Goal: Entertainment & Leisure: Consume media (video, audio)

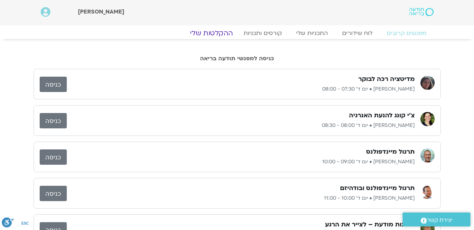
click at [217, 32] on link "ההקלטות שלי" at bounding box center [211, 33] width 60 height 9
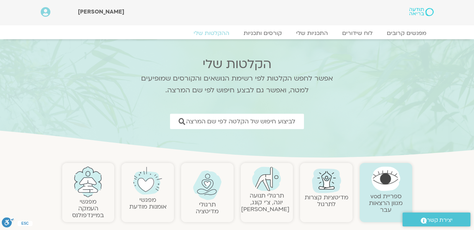
click at [204, 184] on img at bounding box center [207, 186] width 29 height 30
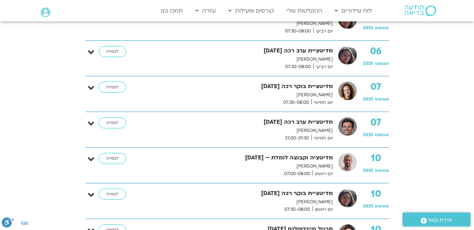
scroll to position [500, 0]
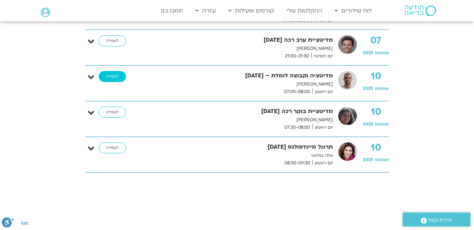
click at [110, 74] on link "לצפייה" at bounding box center [113, 76] width 28 height 11
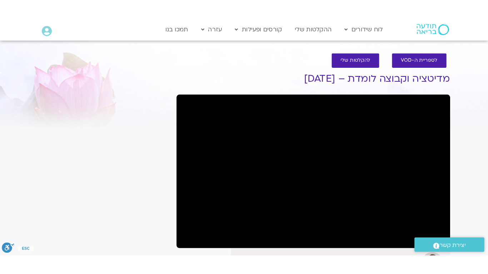
scroll to position [71, 0]
